Goal: Communication & Community: Participate in discussion

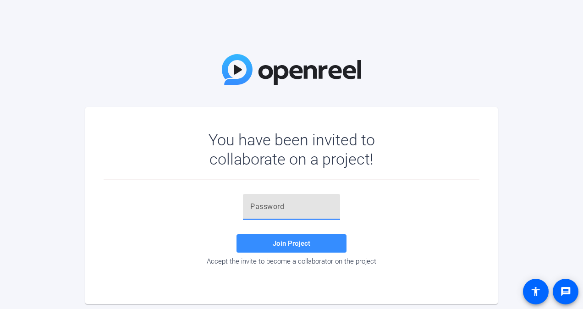
click at [273, 207] on input "text" at bounding box center [291, 206] width 83 height 11
paste input "c@GCi("
type input "c@GCi("
click at [287, 241] on span "Join Project" at bounding box center [292, 243] width 38 height 8
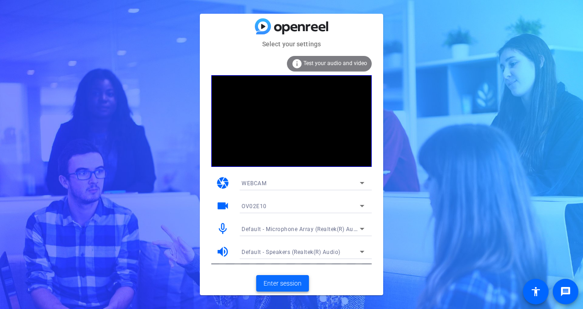
click at [286, 284] on span "Enter session" at bounding box center [283, 284] width 38 height 10
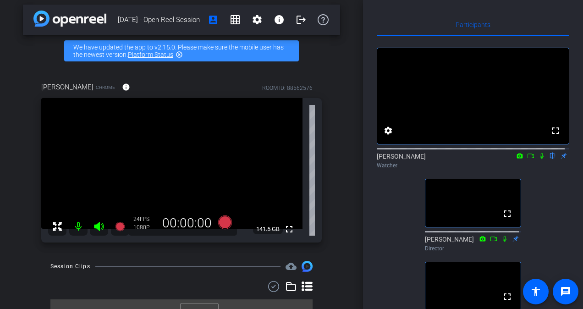
scroll to position [21, 0]
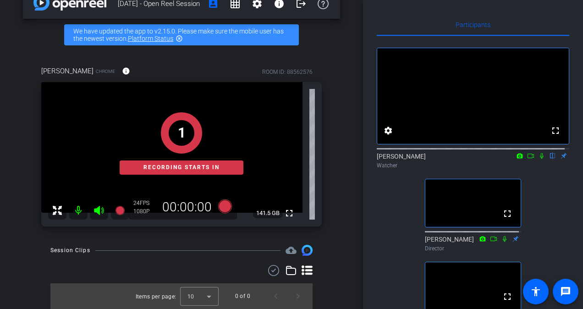
click at [540, 159] on icon at bounding box center [542, 156] width 4 height 6
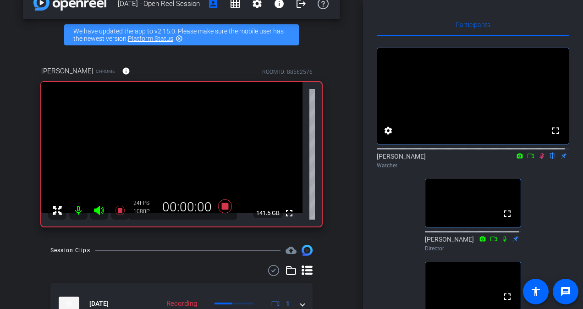
scroll to position [29, 0]
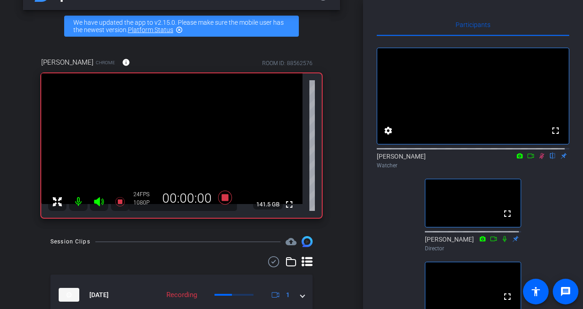
click at [529, 159] on icon at bounding box center [530, 156] width 7 height 6
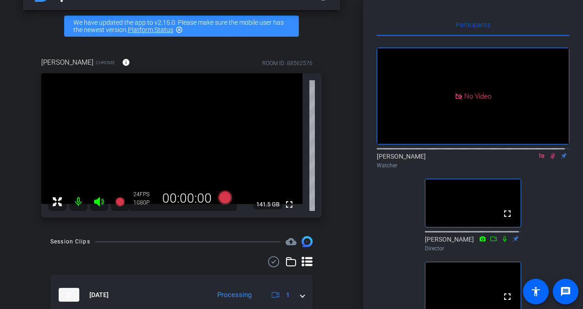
click at [549, 159] on icon at bounding box center [552, 156] width 7 height 6
click at [538, 160] on mat-icon at bounding box center [541, 156] width 11 height 8
click at [538, 159] on icon at bounding box center [541, 156] width 7 height 6
click at [527, 159] on icon at bounding box center [530, 156] width 7 height 6
click at [549, 159] on icon at bounding box center [552, 156] width 7 height 6
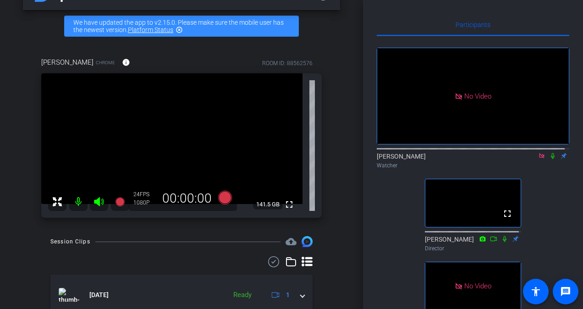
click at [549, 159] on icon at bounding box center [552, 156] width 7 height 6
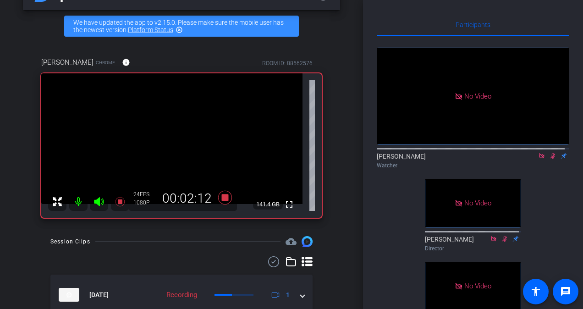
click at [551, 159] on icon at bounding box center [553, 156] width 5 height 6
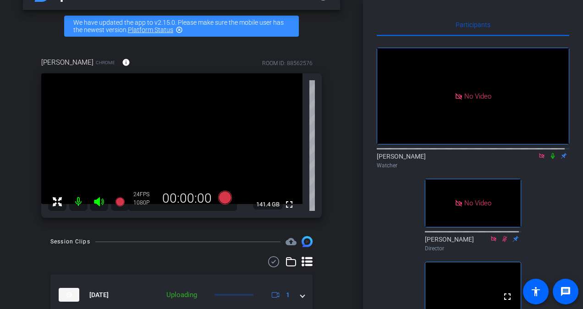
click at [539, 158] on icon at bounding box center [541, 155] width 5 height 5
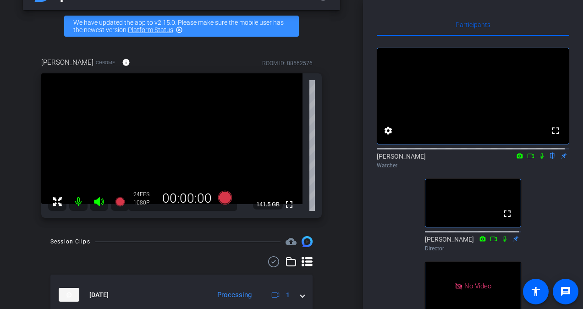
click at [538, 159] on icon at bounding box center [541, 156] width 7 height 6
click at [539, 159] on icon at bounding box center [541, 156] width 7 height 6
click at [525, 160] on mat-icon at bounding box center [530, 156] width 11 height 8
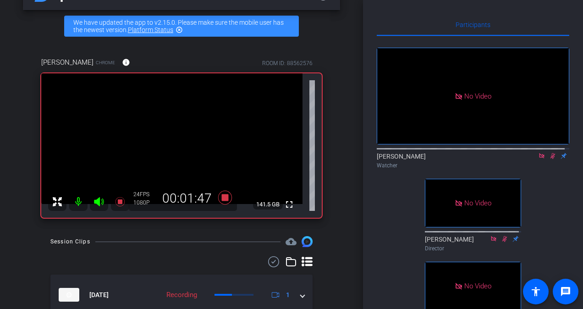
click at [549, 159] on icon at bounding box center [552, 156] width 7 height 6
click at [538, 159] on icon at bounding box center [541, 156] width 7 height 6
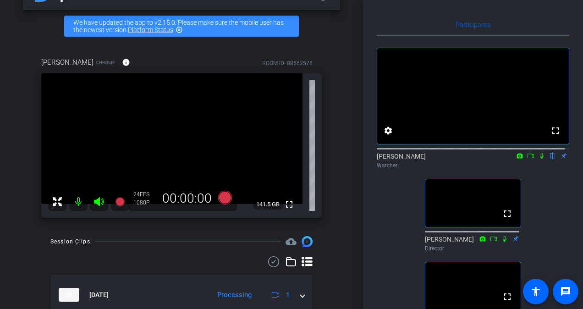
drag, startPoint x: 536, startPoint y: 166, endPoint x: 529, endPoint y: 164, distance: 7.1
click at [538, 159] on icon at bounding box center [541, 156] width 7 height 6
click at [528, 158] on icon at bounding box center [531, 156] width 6 height 5
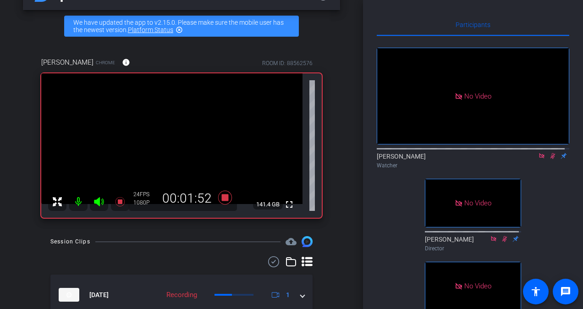
click at [538, 159] on icon at bounding box center [541, 156] width 7 height 6
click at [541, 159] on icon at bounding box center [541, 156] width 7 height 6
